Goal: Entertainment & Leisure: Browse casually

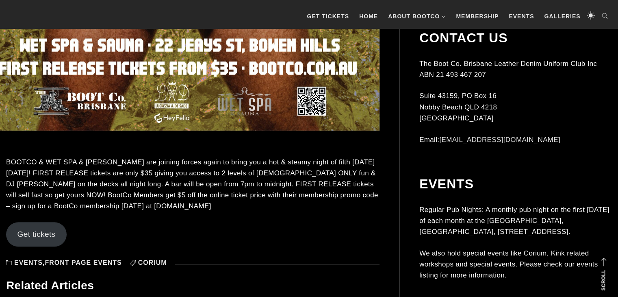
scroll to position [706, 0]
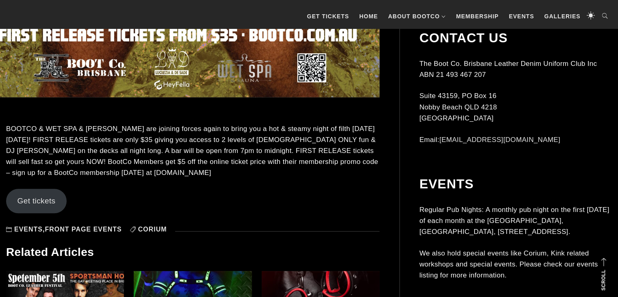
click at [47, 200] on link "Get tickets" at bounding box center [36, 201] width 61 height 24
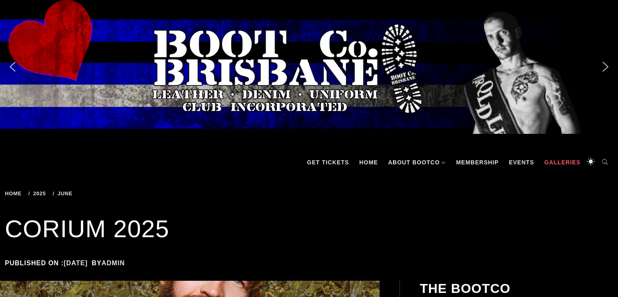
click at [559, 169] on link "Galleries" at bounding box center [562, 162] width 44 height 24
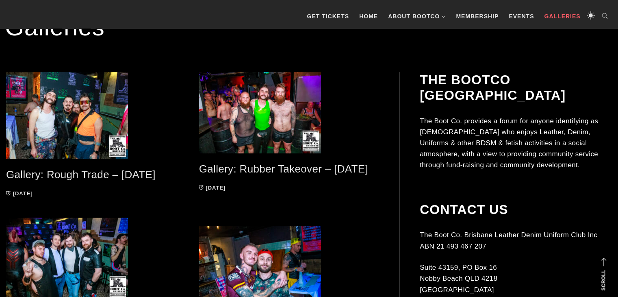
scroll to position [163, 0]
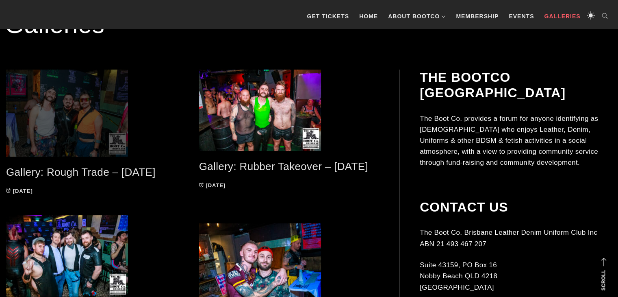
click at [109, 113] on span at bounding box center [96, 113] width 181 height 87
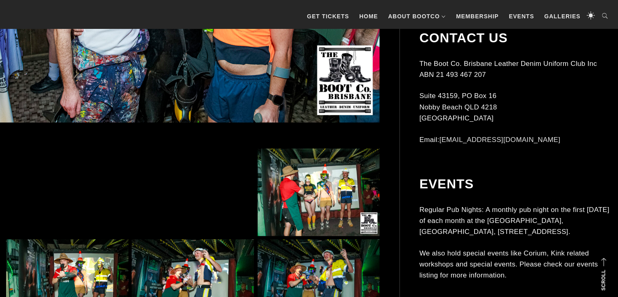
scroll to position [427, 0]
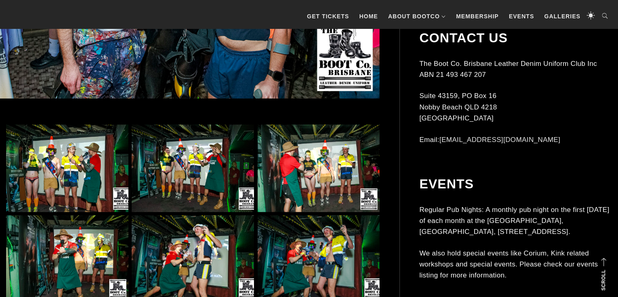
click at [322, 167] on img at bounding box center [319, 167] width 122 height 87
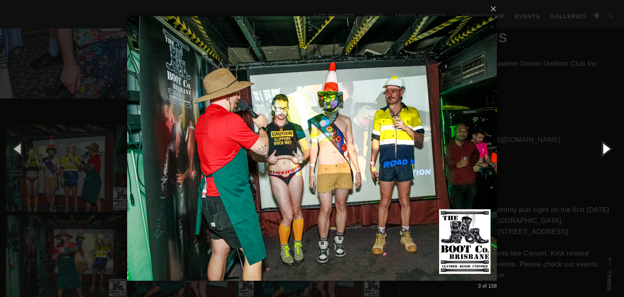
click at [606, 148] on button "button" at bounding box center [606, 148] width 37 height 45
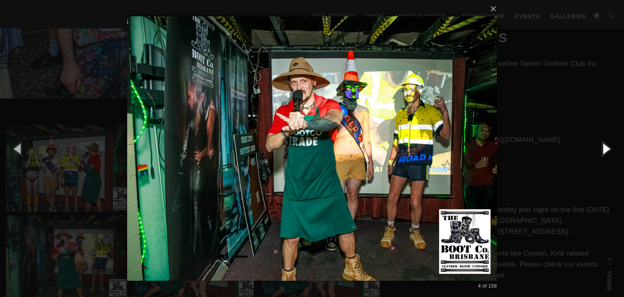
click at [606, 148] on button "button" at bounding box center [606, 148] width 37 height 45
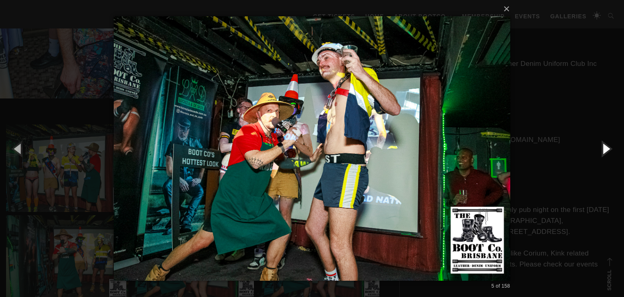
click at [606, 148] on button "button" at bounding box center [606, 148] width 37 height 45
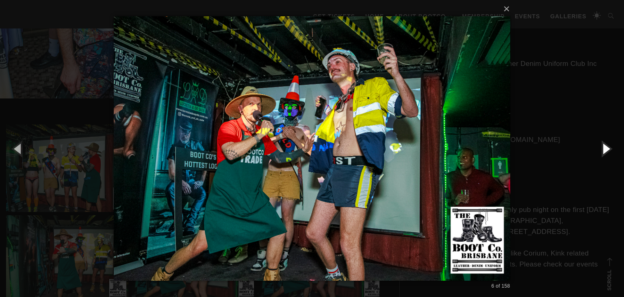
click at [606, 148] on button "button" at bounding box center [606, 148] width 37 height 45
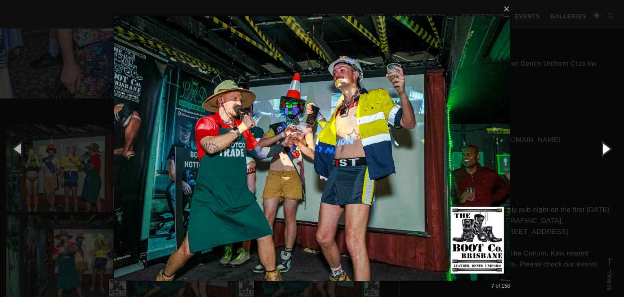
click at [606, 148] on button "button" at bounding box center [606, 148] width 37 height 45
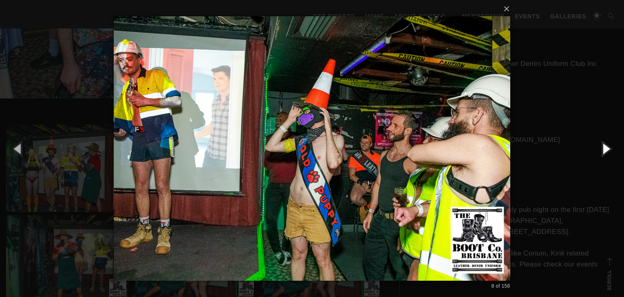
click at [606, 148] on button "button" at bounding box center [606, 148] width 37 height 45
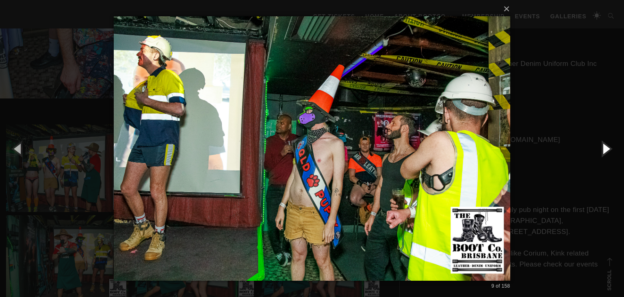
click at [606, 148] on button "button" at bounding box center [606, 148] width 37 height 45
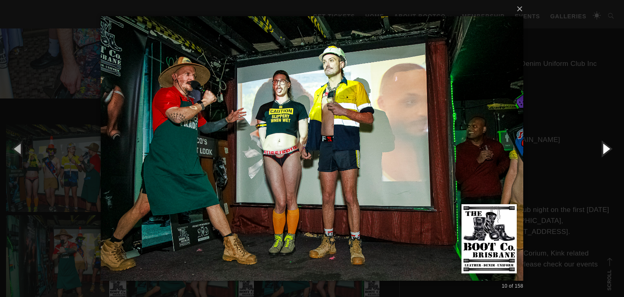
click at [606, 148] on button "button" at bounding box center [606, 148] width 37 height 45
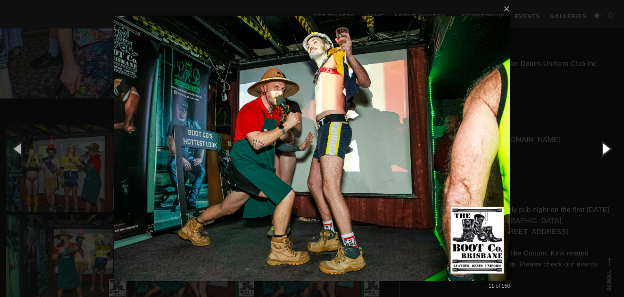
click at [606, 148] on button "button" at bounding box center [606, 148] width 37 height 45
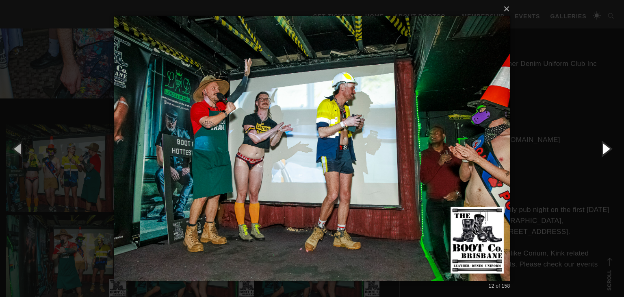
click at [606, 148] on button "button" at bounding box center [606, 148] width 37 height 45
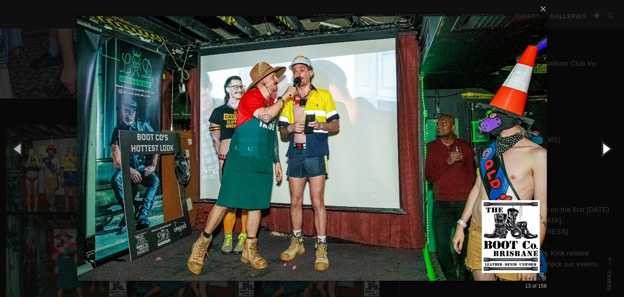
click at [606, 148] on button "button" at bounding box center [606, 148] width 37 height 45
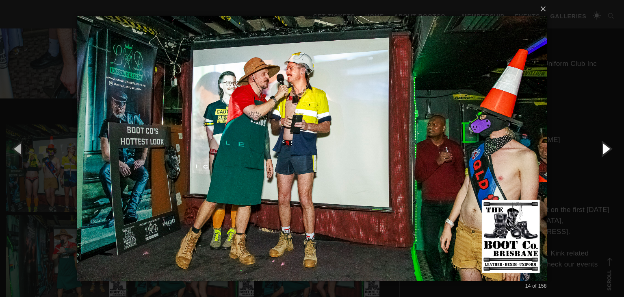
click at [606, 148] on button "button" at bounding box center [606, 148] width 37 height 45
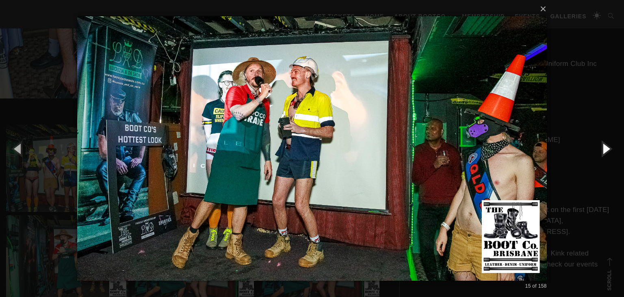
click at [606, 148] on button "button" at bounding box center [606, 148] width 37 height 45
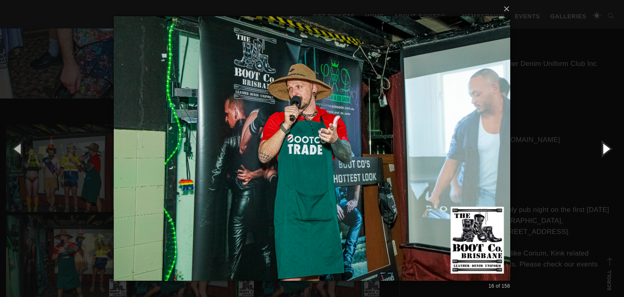
click at [606, 148] on button "button" at bounding box center [606, 148] width 37 height 45
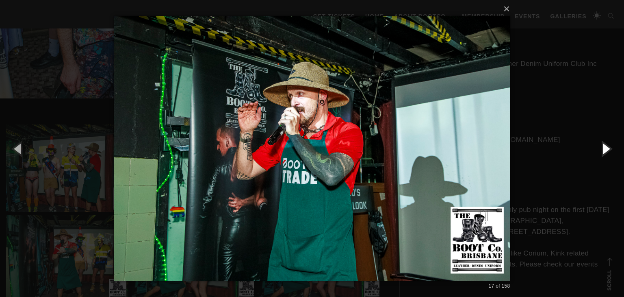
click at [606, 148] on button "button" at bounding box center [606, 148] width 37 height 45
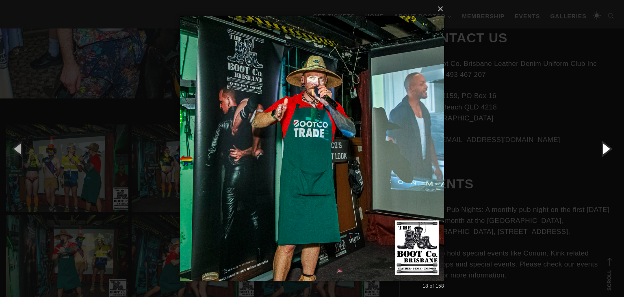
click at [606, 148] on button "button" at bounding box center [606, 148] width 37 height 45
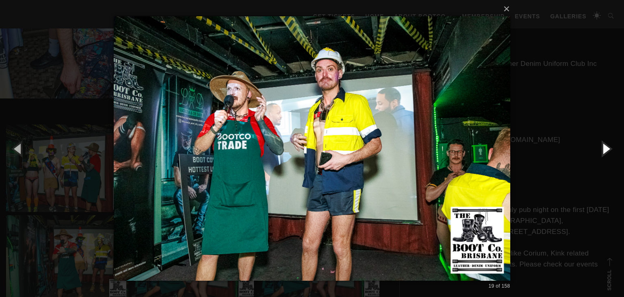
click at [606, 148] on button "button" at bounding box center [606, 148] width 37 height 45
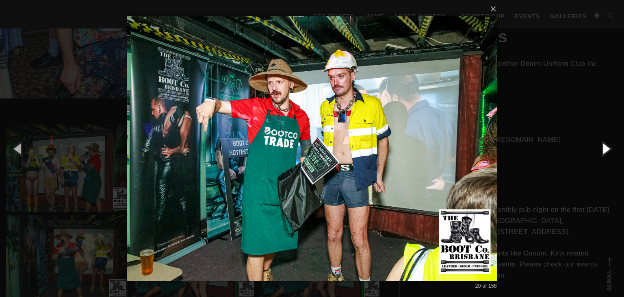
click at [606, 148] on button "button" at bounding box center [606, 148] width 37 height 45
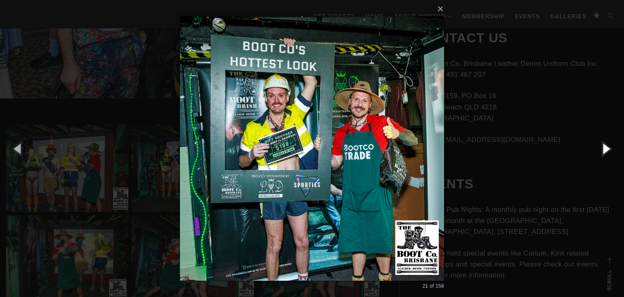
click at [606, 148] on button "button" at bounding box center [606, 148] width 37 height 45
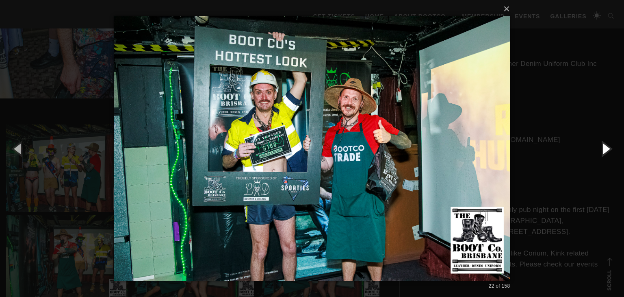
click at [606, 148] on button "button" at bounding box center [606, 148] width 37 height 45
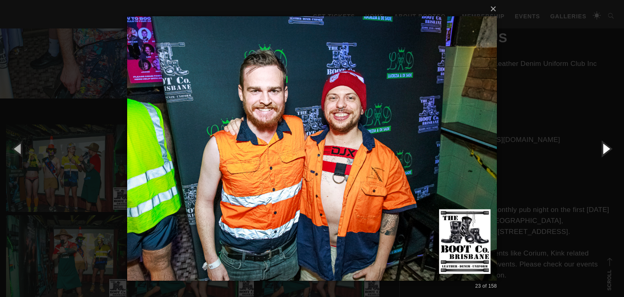
click at [606, 148] on button "button" at bounding box center [606, 148] width 37 height 45
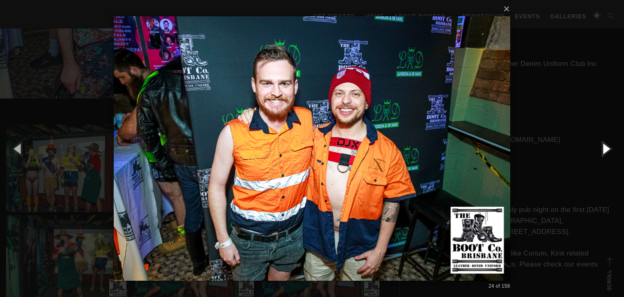
click at [606, 148] on button "button" at bounding box center [606, 148] width 37 height 45
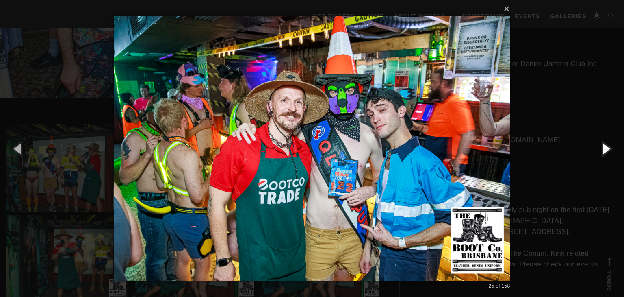
click at [606, 148] on button "button" at bounding box center [606, 148] width 37 height 45
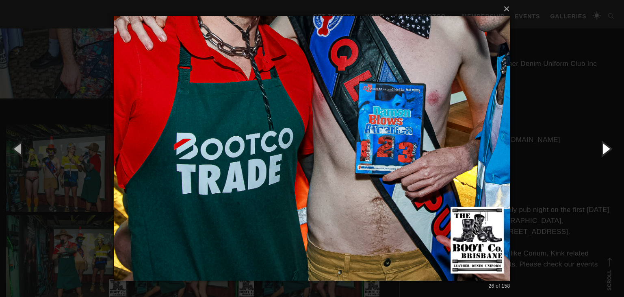
click at [606, 148] on button "button" at bounding box center [606, 148] width 37 height 45
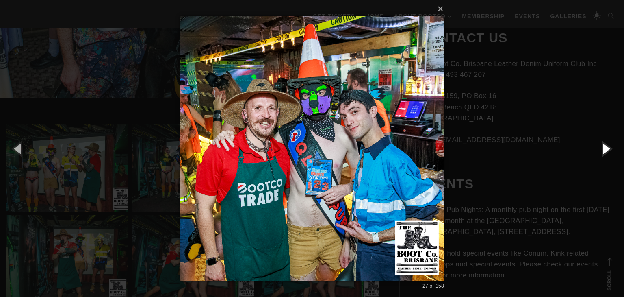
click at [606, 148] on button "button" at bounding box center [606, 148] width 37 height 45
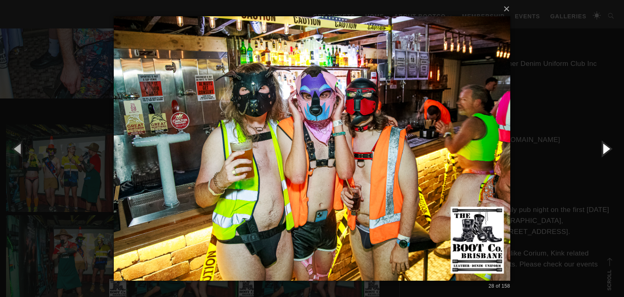
click at [606, 148] on button "button" at bounding box center [606, 148] width 37 height 45
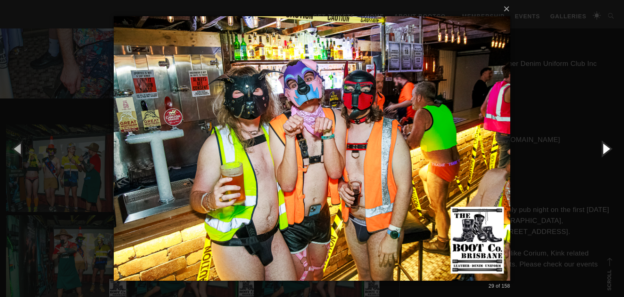
click at [606, 148] on button "button" at bounding box center [606, 148] width 37 height 45
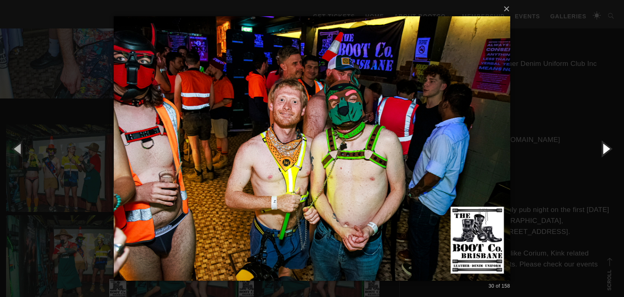
click at [606, 148] on button "button" at bounding box center [606, 148] width 37 height 45
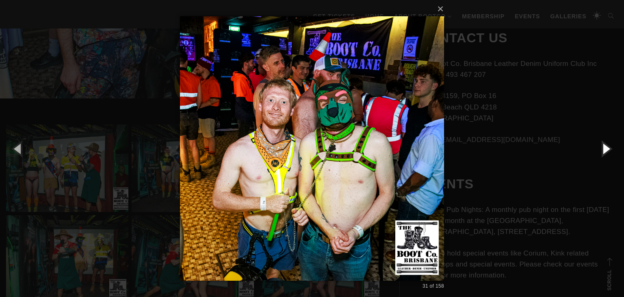
click at [606, 148] on button "button" at bounding box center [606, 148] width 37 height 45
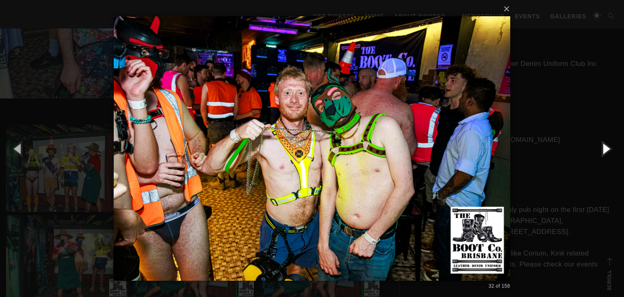
click at [606, 148] on button "button" at bounding box center [606, 148] width 37 height 45
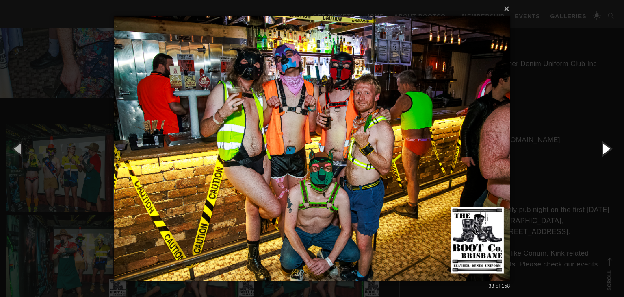
click at [606, 148] on button "button" at bounding box center [606, 148] width 37 height 45
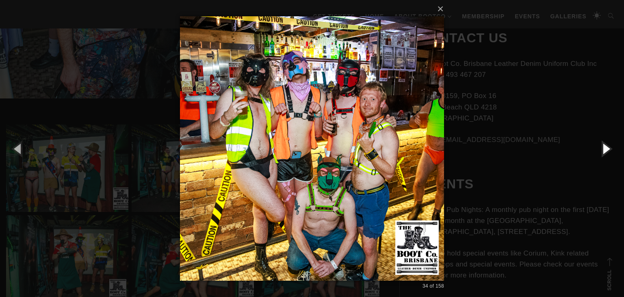
click at [606, 148] on button "button" at bounding box center [606, 148] width 37 height 45
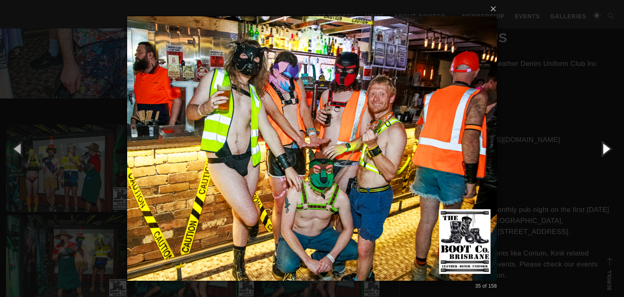
click at [606, 148] on button "button" at bounding box center [606, 148] width 37 height 45
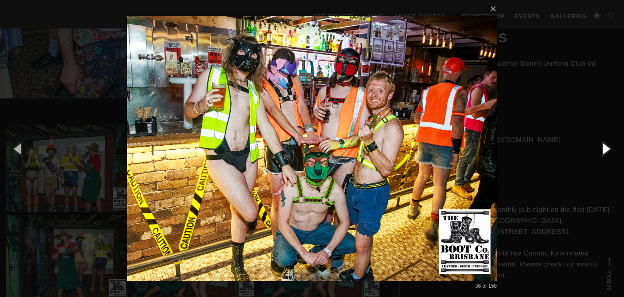
click at [606, 148] on button "button" at bounding box center [606, 148] width 37 height 45
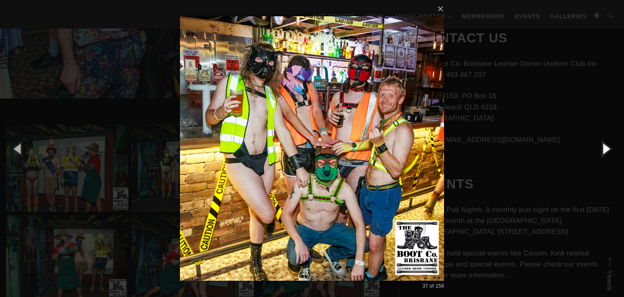
click at [606, 148] on button "button" at bounding box center [606, 148] width 37 height 45
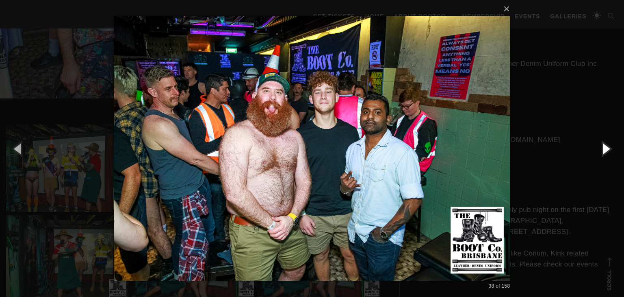
click at [606, 148] on button "button" at bounding box center [606, 148] width 37 height 45
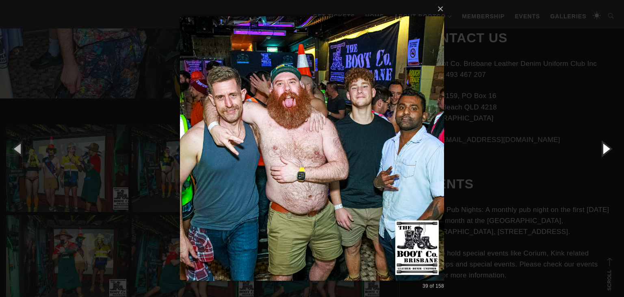
click at [606, 148] on button "button" at bounding box center [606, 148] width 37 height 45
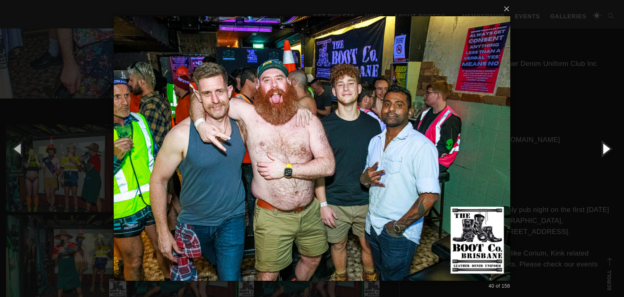
click at [606, 148] on button "button" at bounding box center [606, 148] width 37 height 45
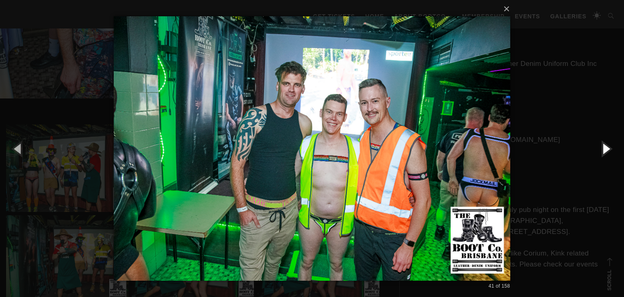
click at [606, 148] on button "button" at bounding box center [606, 148] width 37 height 45
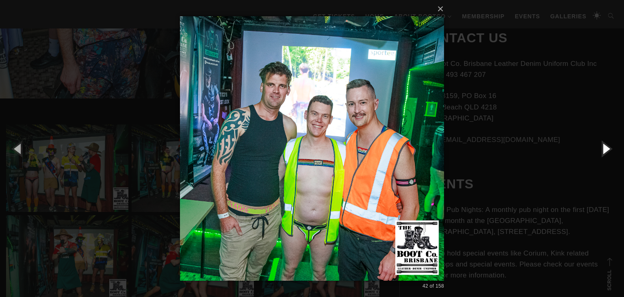
click at [606, 148] on button "button" at bounding box center [606, 148] width 37 height 45
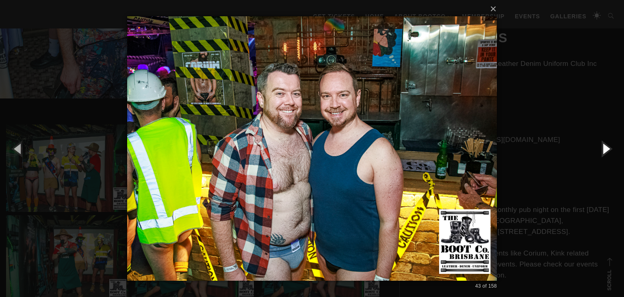
click at [606, 148] on button "button" at bounding box center [606, 148] width 37 height 45
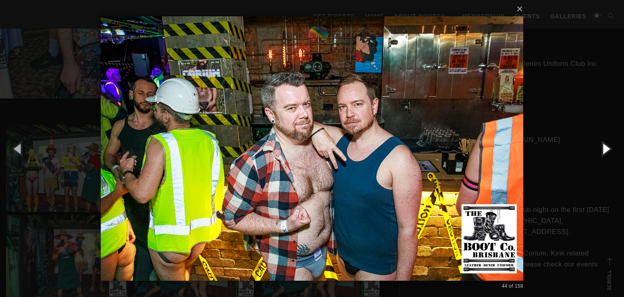
click at [606, 148] on button "button" at bounding box center [606, 148] width 37 height 45
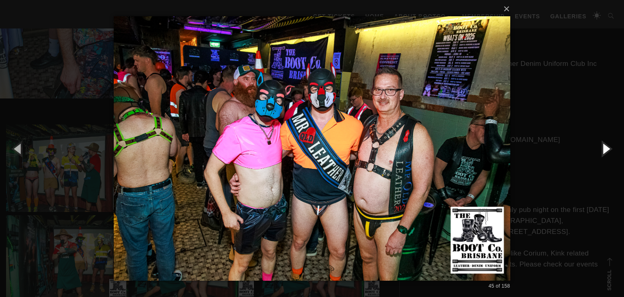
click at [606, 148] on button "button" at bounding box center [606, 148] width 37 height 45
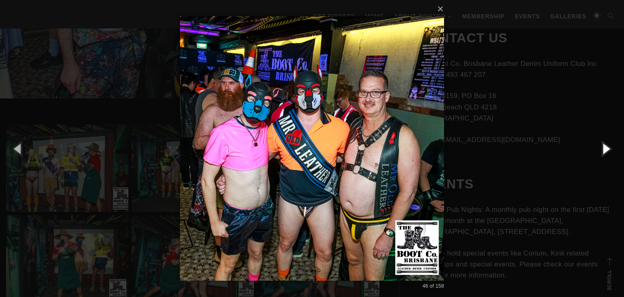
click at [606, 148] on button "button" at bounding box center [606, 148] width 37 height 45
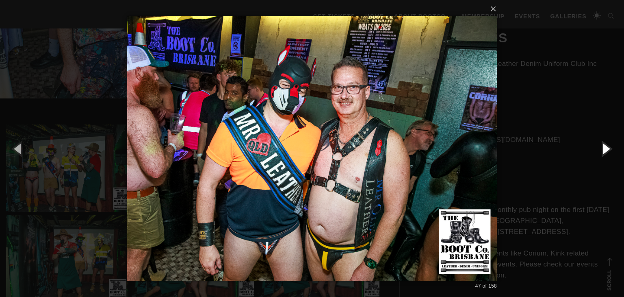
click at [606, 148] on button "button" at bounding box center [606, 148] width 37 height 45
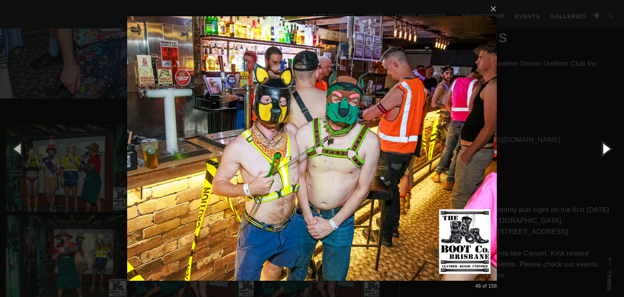
click at [606, 148] on button "button" at bounding box center [606, 148] width 37 height 45
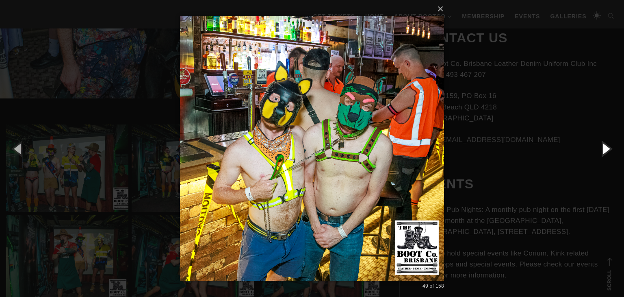
click at [606, 148] on button "button" at bounding box center [606, 148] width 37 height 45
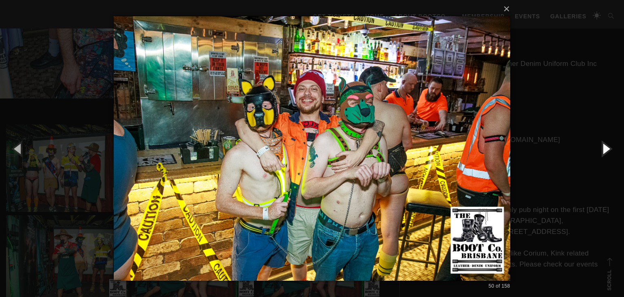
click at [606, 148] on button "button" at bounding box center [606, 148] width 37 height 45
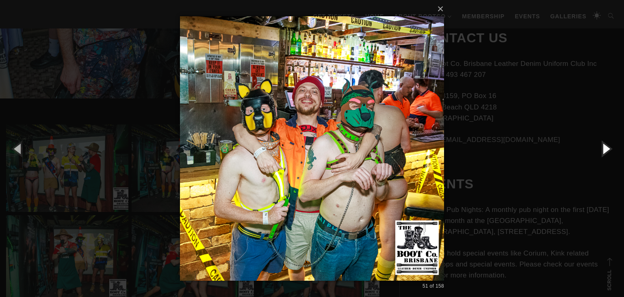
click at [606, 148] on button "button" at bounding box center [606, 148] width 37 height 45
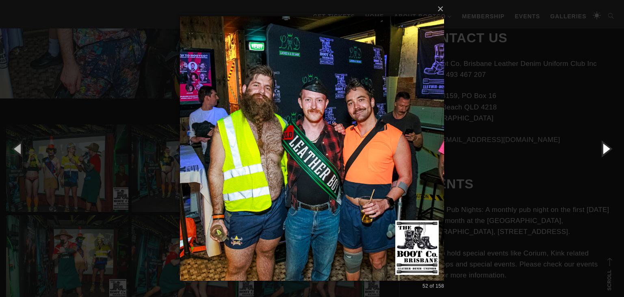
click at [606, 148] on button "button" at bounding box center [606, 148] width 37 height 45
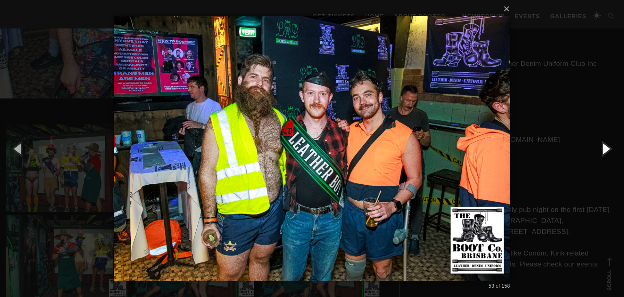
click at [606, 148] on button "button" at bounding box center [606, 148] width 37 height 45
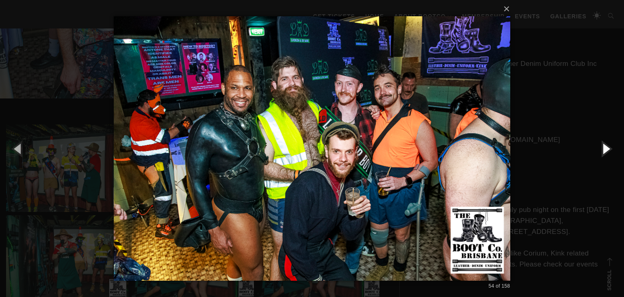
click at [606, 148] on button "button" at bounding box center [606, 148] width 37 height 45
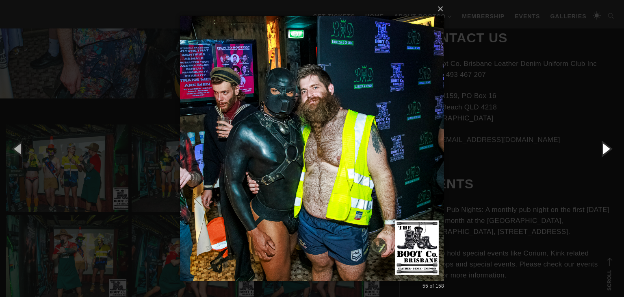
click at [606, 148] on button "button" at bounding box center [606, 148] width 37 height 45
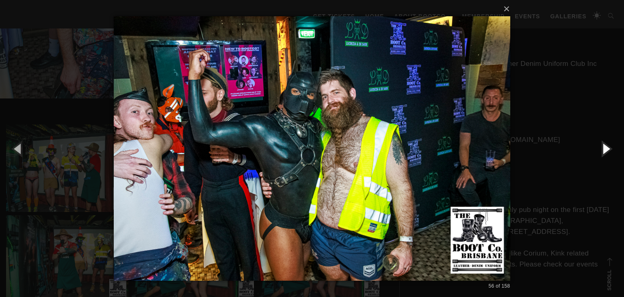
click at [606, 148] on button "button" at bounding box center [606, 148] width 37 height 45
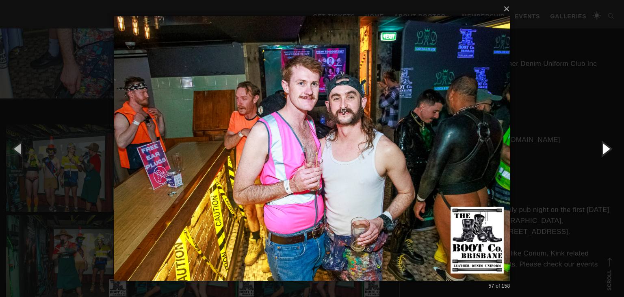
click at [606, 148] on button "button" at bounding box center [606, 148] width 37 height 45
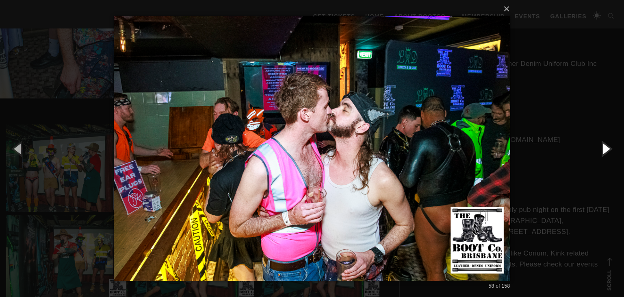
click at [606, 148] on button "button" at bounding box center [606, 148] width 37 height 45
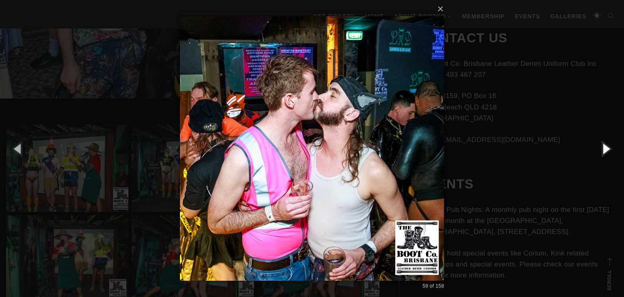
click at [606, 148] on button "button" at bounding box center [606, 148] width 37 height 45
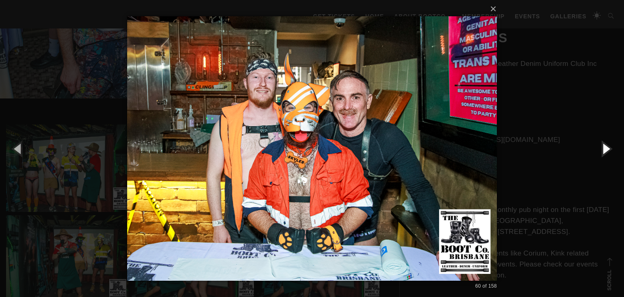
click at [606, 148] on button "button" at bounding box center [606, 148] width 37 height 45
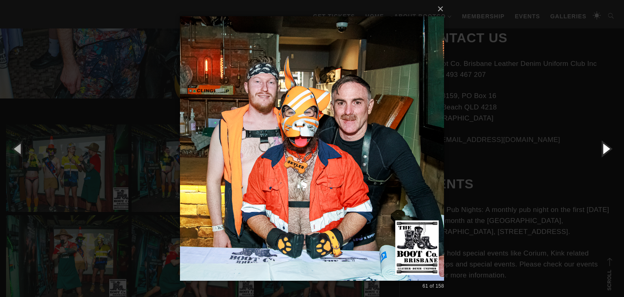
click at [606, 148] on button "button" at bounding box center [606, 148] width 37 height 45
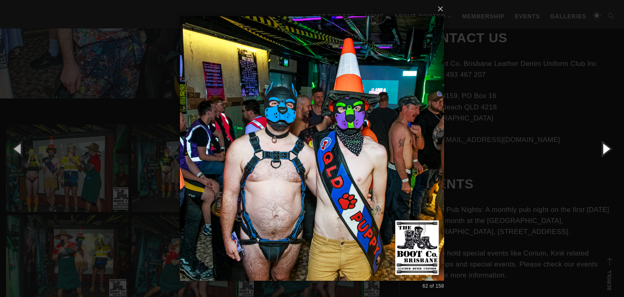
click at [606, 148] on button "button" at bounding box center [606, 148] width 37 height 45
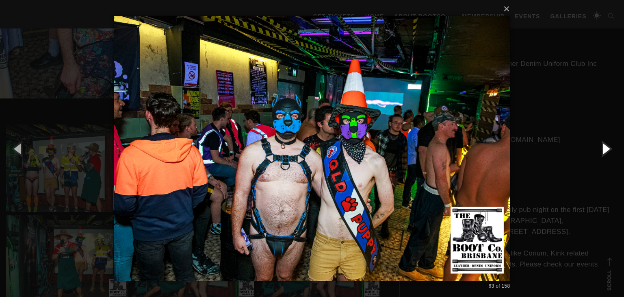
click at [606, 148] on button "button" at bounding box center [606, 148] width 37 height 45
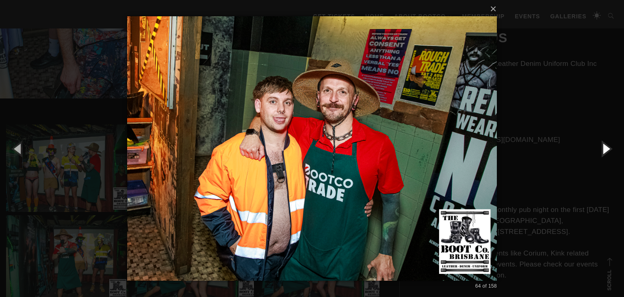
click at [606, 148] on button "button" at bounding box center [606, 148] width 37 height 45
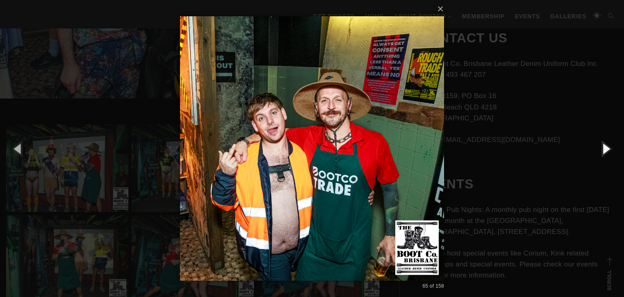
click at [606, 148] on button "button" at bounding box center [606, 148] width 37 height 45
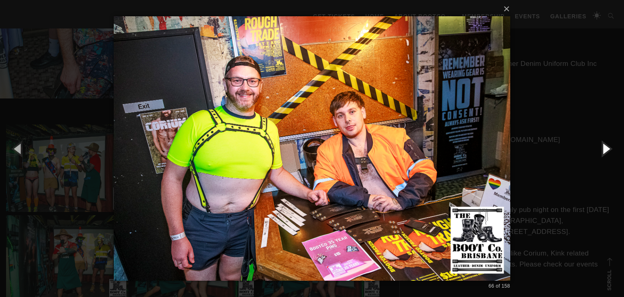
click at [606, 148] on button "button" at bounding box center [606, 148] width 37 height 45
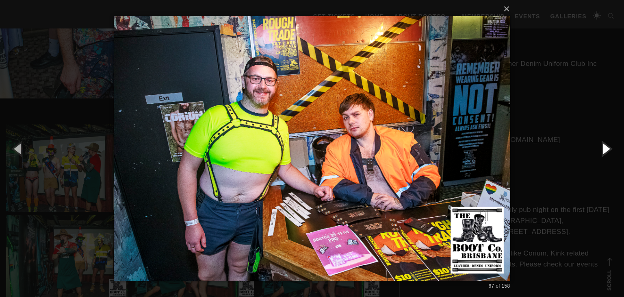
click at [606, 148] on button "button" at bounding box center [606, 148] width 37 height 45
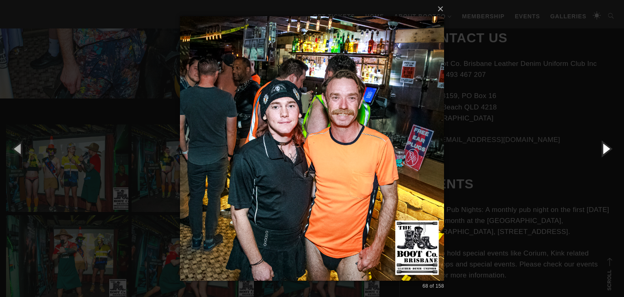
click at [606, 148] on button "button" at bounding box center [606, 148] width 37 height 45
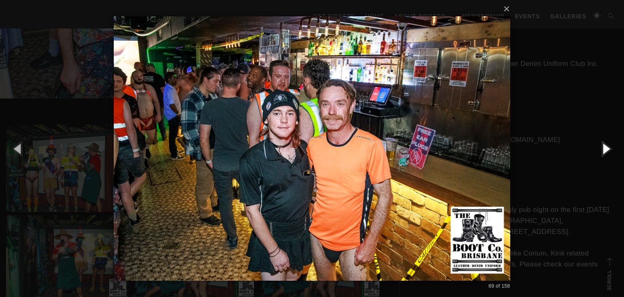
click at [606, 148] on button "button" at bounding box center [606, 148] width 37 height 45
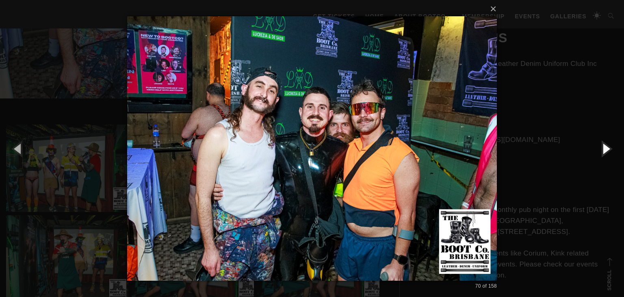
click at [606, 148] on button "button" at bounding box center [606, 148] width 37 height 45
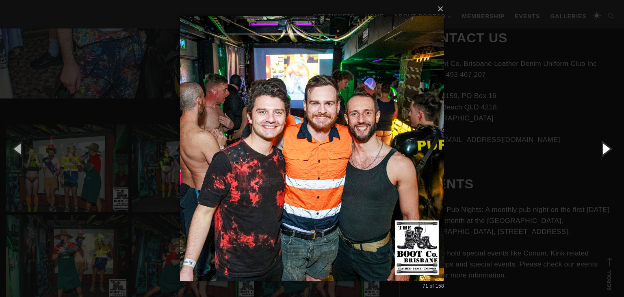
click at [606, 148] on button "button" at bounding box center [606, 148] width 37 height 45
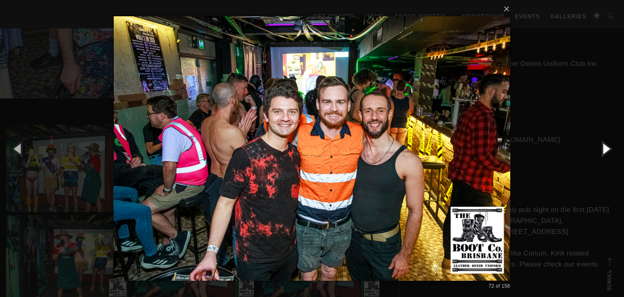
click at [606, 148] on button "button" at bounding box center [606, 148] width 37 height 45
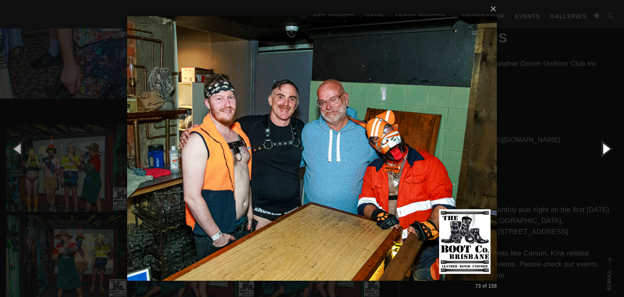
click at [606, 148] on button "button" at bounding box center [606, 148] width 37 height 45
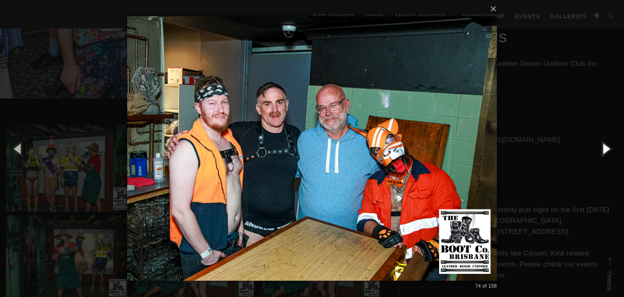
click at [606, 148] on button "button" at bounding box center [606, 148] width 37 height 45
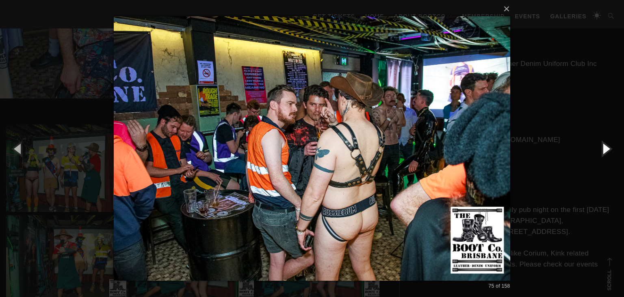
click at [606, 148] on button "button" at bounding box center [606, 148] width 37 height 45
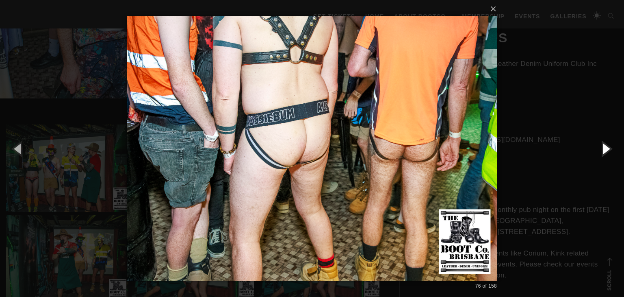
click at [606, 148] on button "button" at bounding box center [606, 148] width 37 height 45
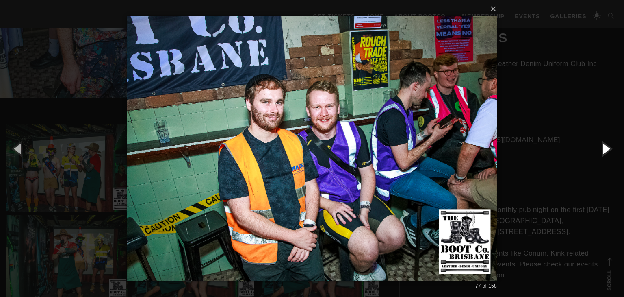
click at [606, 148] on button "button" at bounding box center [606, 148] width 37 height 45
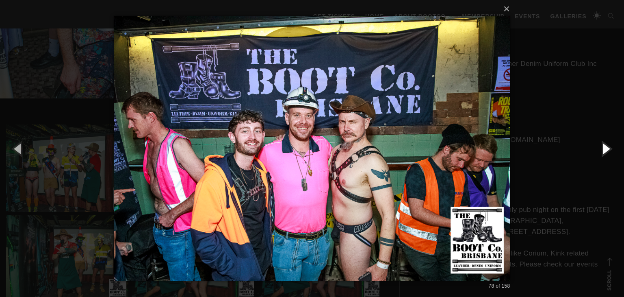
click at [606, 148] on button "button" at bounding box center [606, 148] width 37 height 45
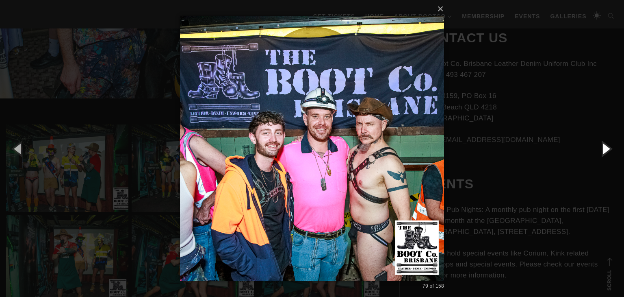
click at [606, 148] on button "button" at bounding box center [606, 148] width 37 height 45
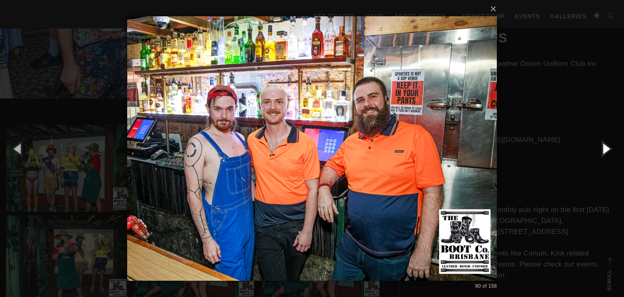
click at [606, 148] on button "button" at bounding box center [606, 148] width 37 height 45
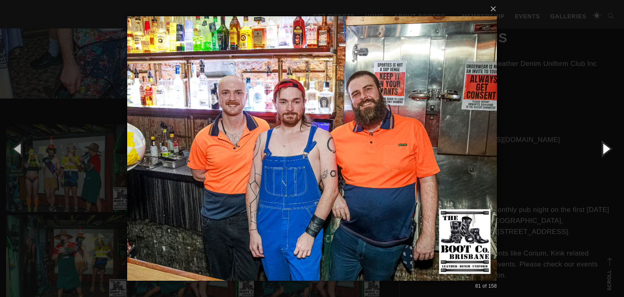
click at [606, 148] on button "button" at bounding box center [606, 148] width 37 height 45
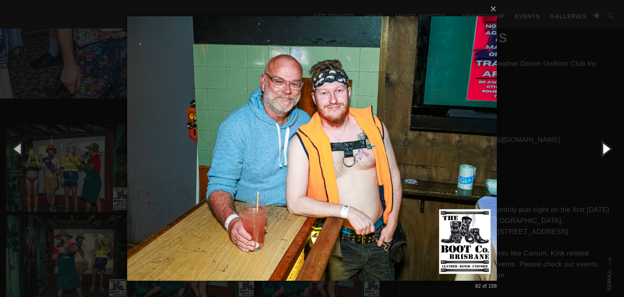
click at [606, 148] on button "button" at bounding box center [606, 148] width 37 height 45
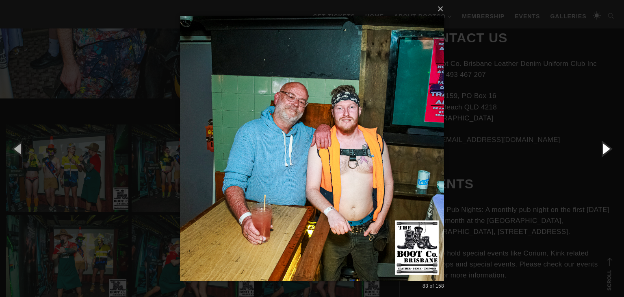
click at [606, 148] on button "button" at bounding box center [606, 148] width 37 height 45
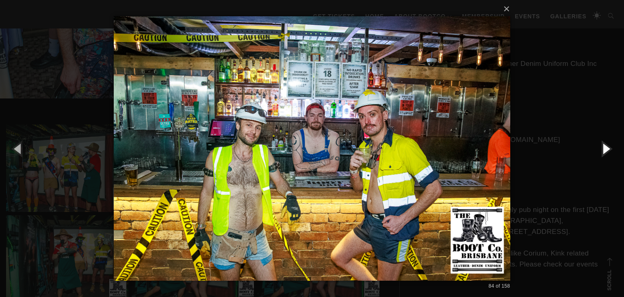
click at [606, 148] on button "button" at bounding box center [606, 148] width 37 height 45
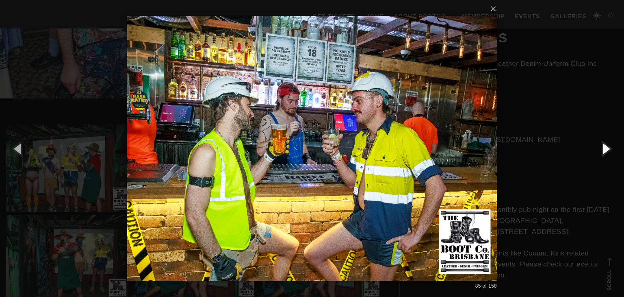
click at [606, 143] on button "button" at bounding box center [606, 148] width 37 height 45
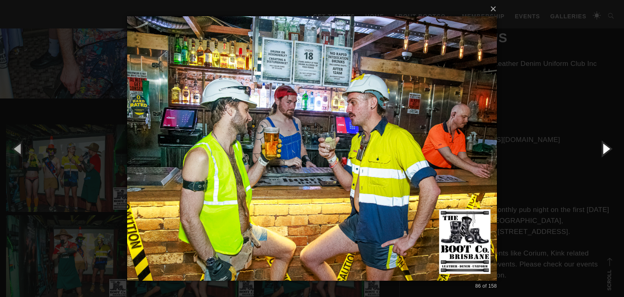
click at [606, 143] on button "button" at bounding box center [606, 148] width 37 height 45
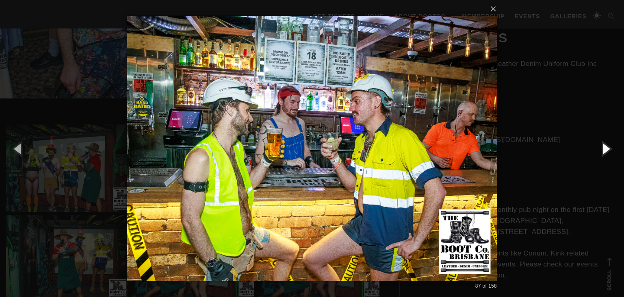
click at [606, 143] on button "button" at bounding box center [606, 148] width 37 height 45
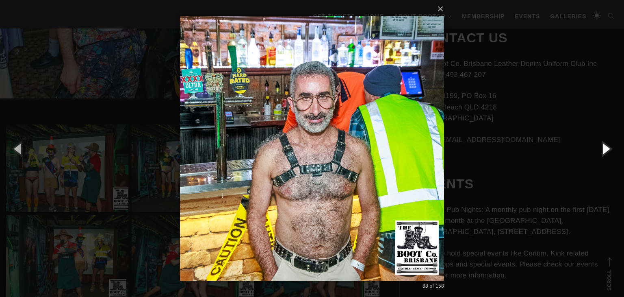
click at [606, 143] on button "button" at bounding box center [606, 148] width 37 height 45
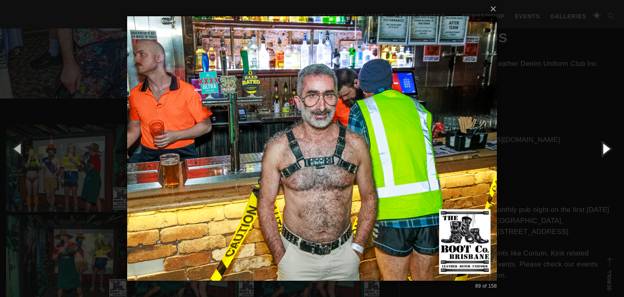
click at [606, 143] on button "button" at bounding box center [606, 148] width 37 height 45
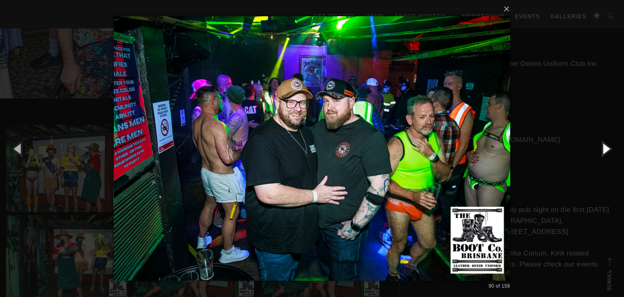
click at [606, 143] on button "button" at bounding box center [606, 148] width 37 height 45
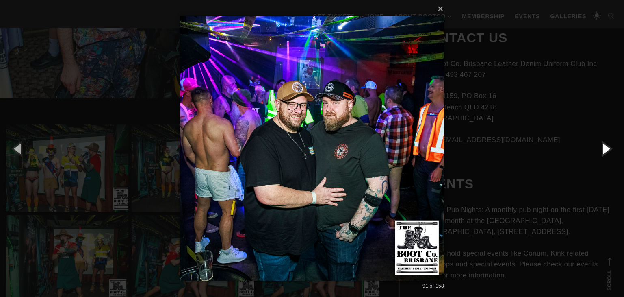
click at [606, 143] on button "button" at bounding box center [606, 148] width 37 height 45
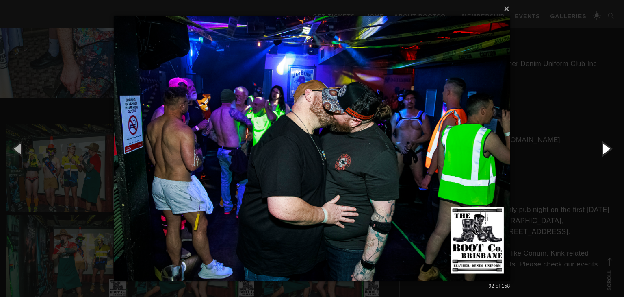
click at [606, 143] on button "button" at bounding box center [606, 148] width 37 height 45
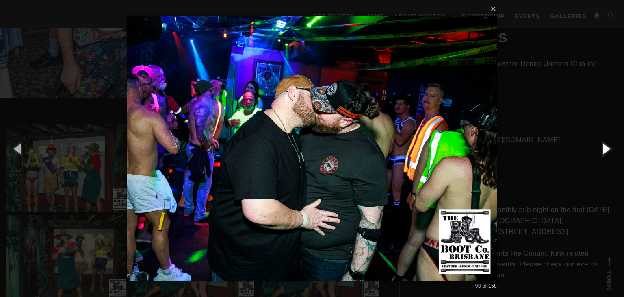
click at [606, 143] on button "button" at bounding box center [606, 148] width 37 height 45
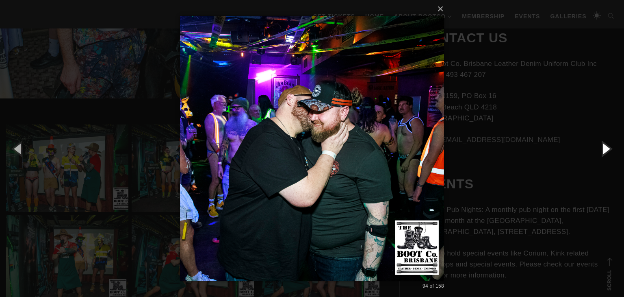
click at [606, 143] on button "button" at bounding box center [606, 148] width 37 height 45
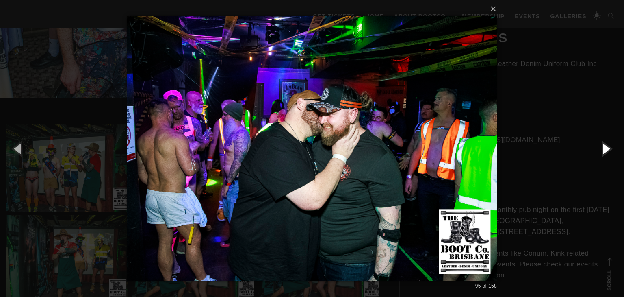
click at [606, 143] on button "button" at bounding box center [606, 148] width 37 height 45
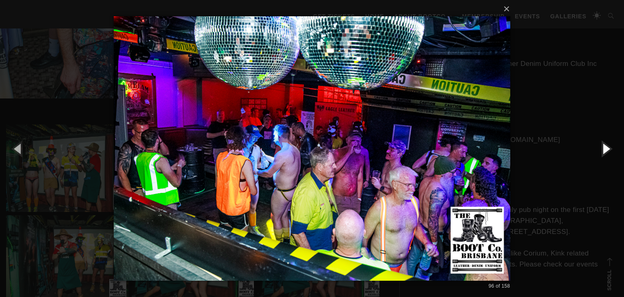
click at [606, 143] on button "button" at bounding box center [606, 148] width 37 height 45
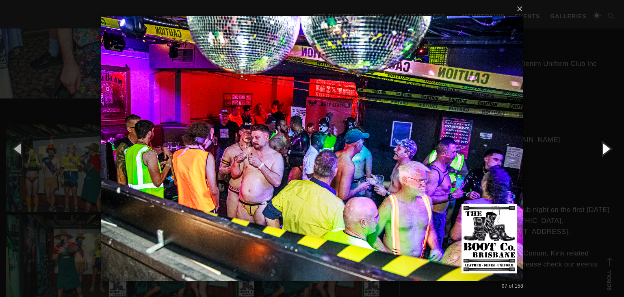
click at [606, 143] on button "button" at bounding box center [606, 148] width 37 height 45
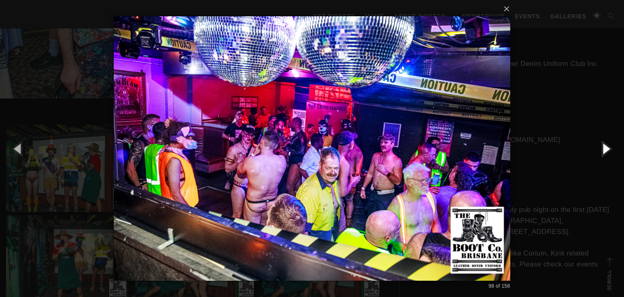
click at [606, 143] on button "button" at bounding box center [606, 148] width 37 height 45
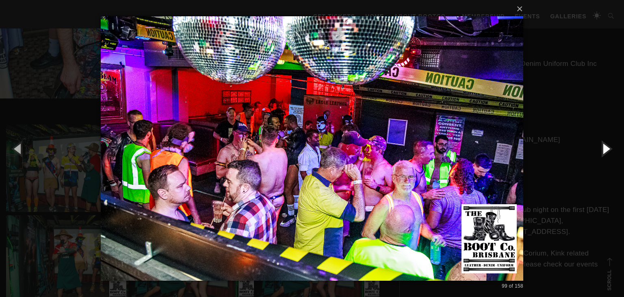
click at [606, 143] on button "button" at bounding box center [606, 148] width 37 height 45
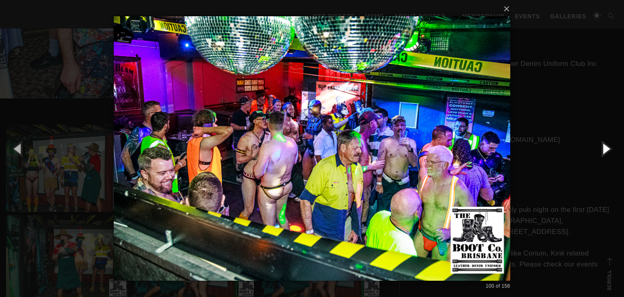
click at [606, 143] on button "button" at bounding box center [606, 148] width 37 height 45
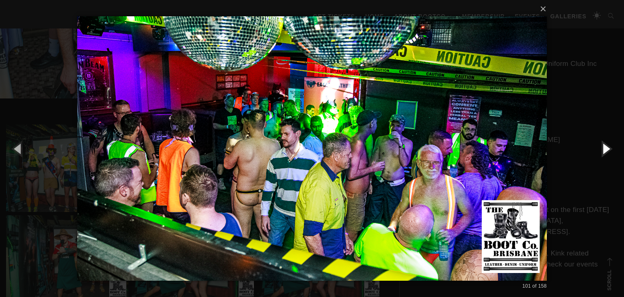
click at [606, 143] on button "button" at bounding box center [606, 148] width 37 height 45
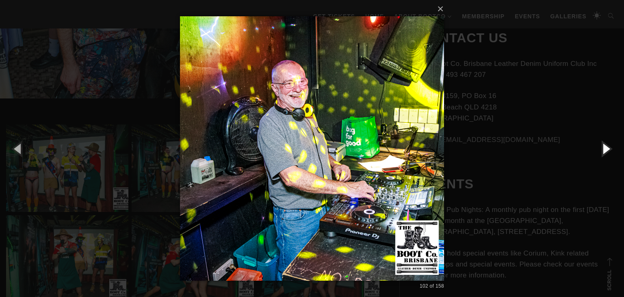
click at [606, 143] on button "button" at bounding box center [606, 148] width 37 height 45
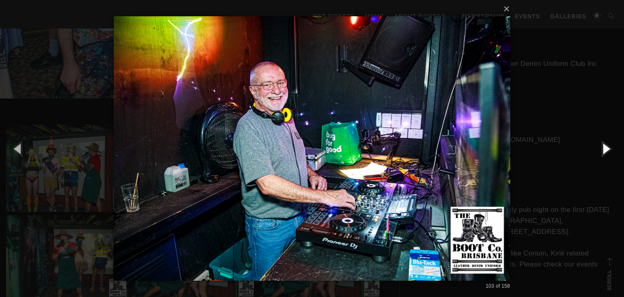
click at [606, 143] on button "button" at bounding box center [606, 148] width 37 height 45
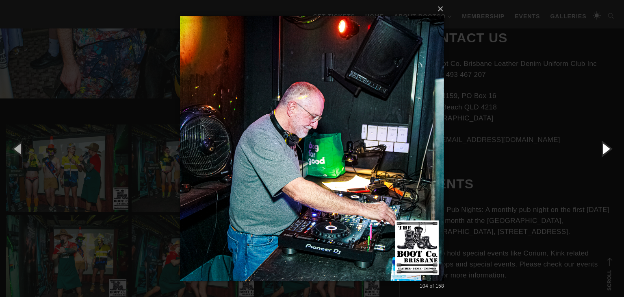
click at [606, 143] on button "button" at bounding box center [606, 148] width 37 height 45
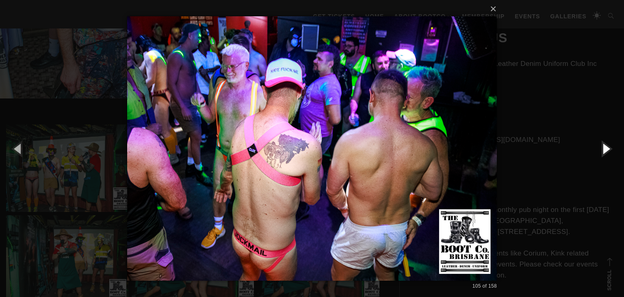
click at [606, 143] on button "button" at bounding box center [606, 148] width 37 height 45
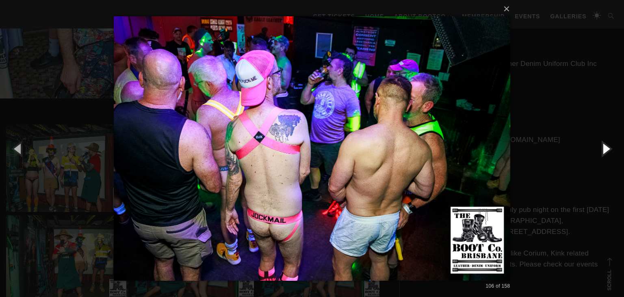
click at [606, 143] on button "button" at bounding box center [606, 148] width 37 height 45
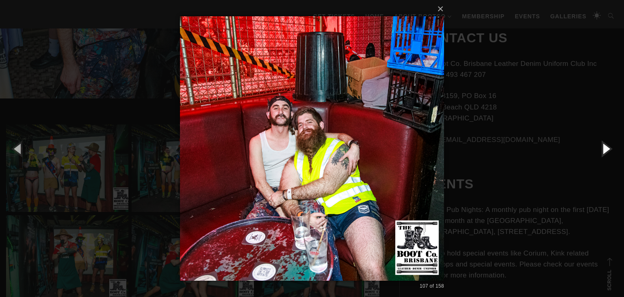
click at [606, 143] on button "button" at bounding box center [606, 148] width 37 height 45
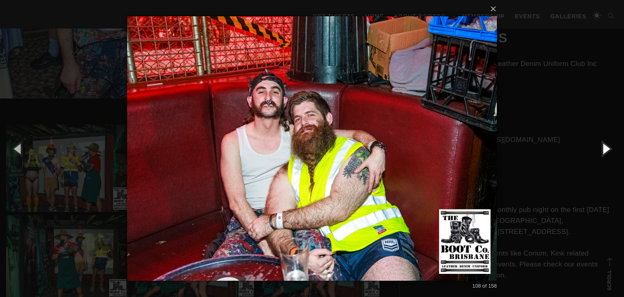
click at [606, 143] on button "button" at bounding box center [606, 148] width 37 height 45
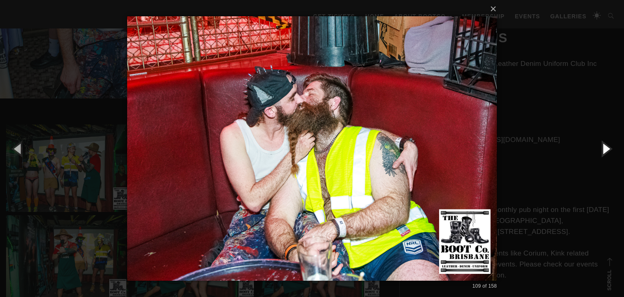
click at [606, 143] on button "button" at bounding box center [606, 148] width 37 height 45
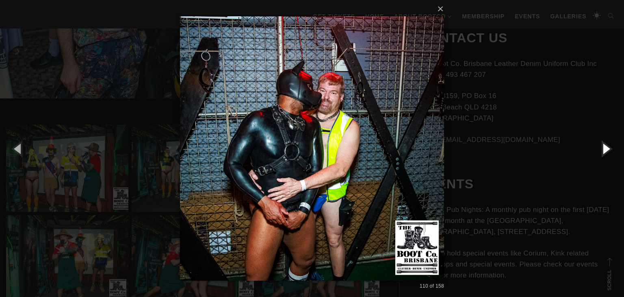
click at [606, 143] on button "button" at bounding box center [606, 148] width 37 height 45
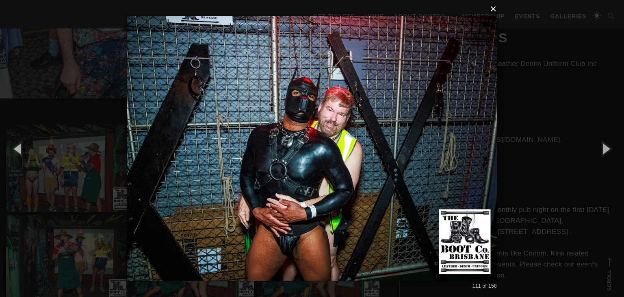
click at [493, 14] on button "×" at bounding box center [315, 9] width 370 height 18
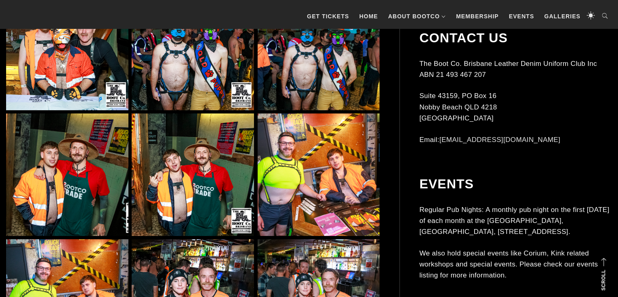
scroll to position [4061, 0]
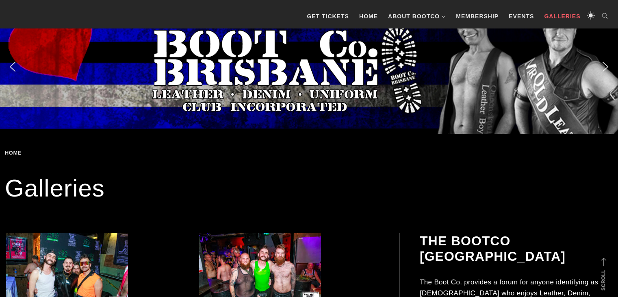
scroll to position [163, 0]
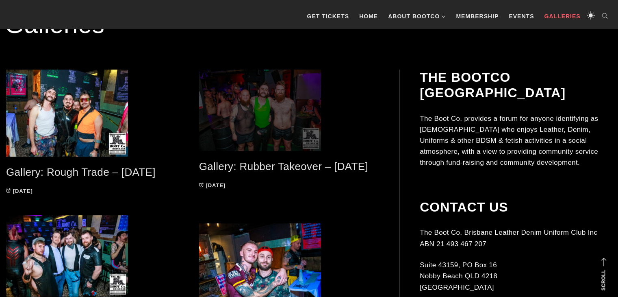
click at [267, 112] on span at bounding box center [289, 110] width 181 height 81
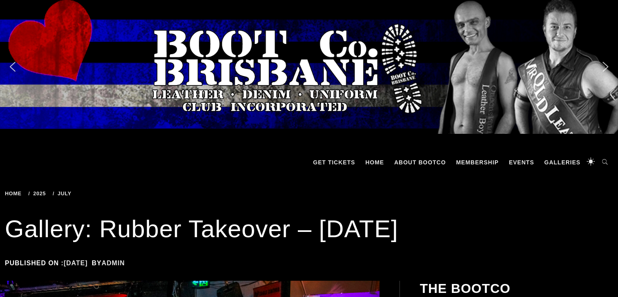
scroll to position [259, 0]
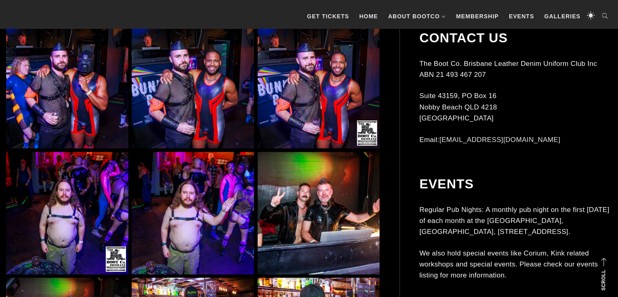
scroll to position [4931, 0]
